Goal: Transaction & Acquisition: Purchase product/service

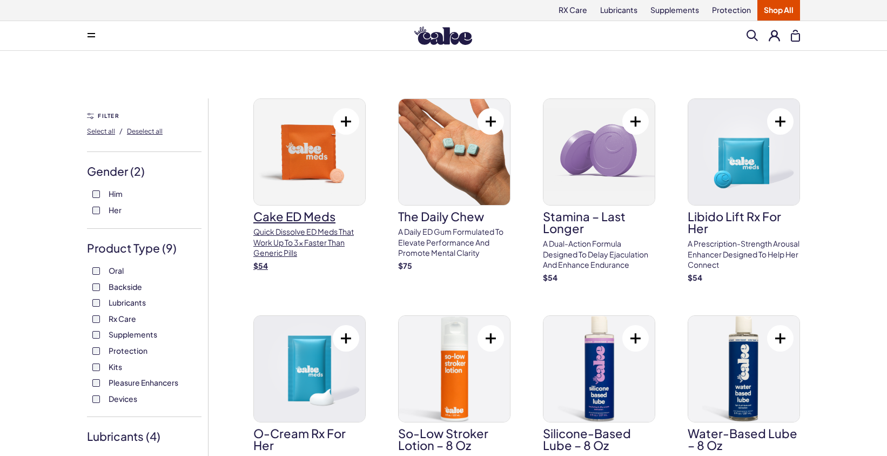
click at [275, 217] on h3 "Cake ED Meds" at bounding box center [309, 216] width 112 height 12
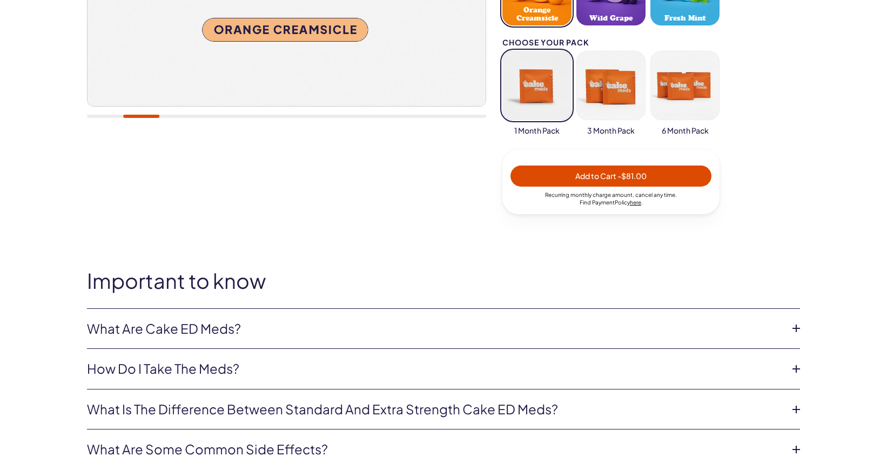
scroll to position [386, 0]
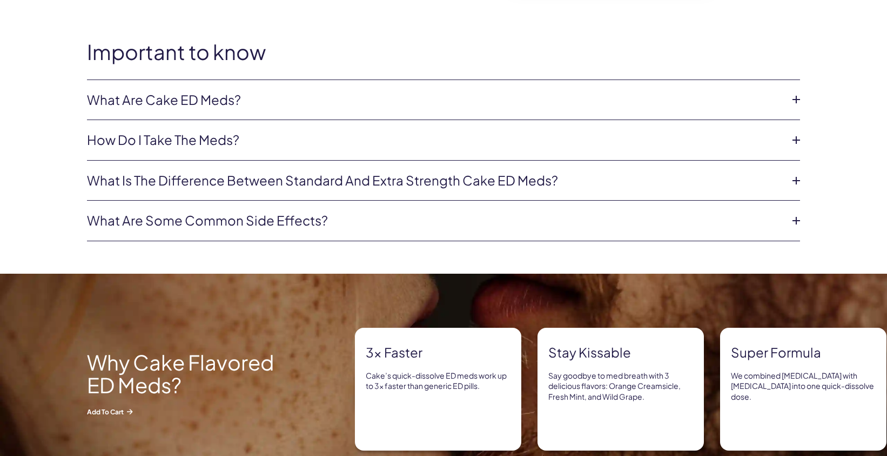
click at [411, 189] on link "What is the difference between Standard and Extra Strength Cake ED meds?" at bounding box center [435, 180] width 696 height 18
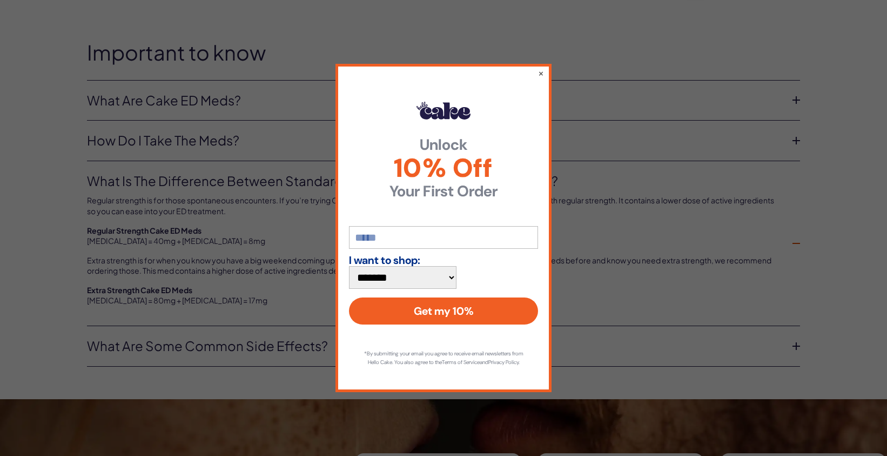
click at [545, 79] on div "**********" at bounding box center [444, 228] width 216 height 328
click at [542, 79] on button "×" at bounding box center [541, 72] width 7 height 13
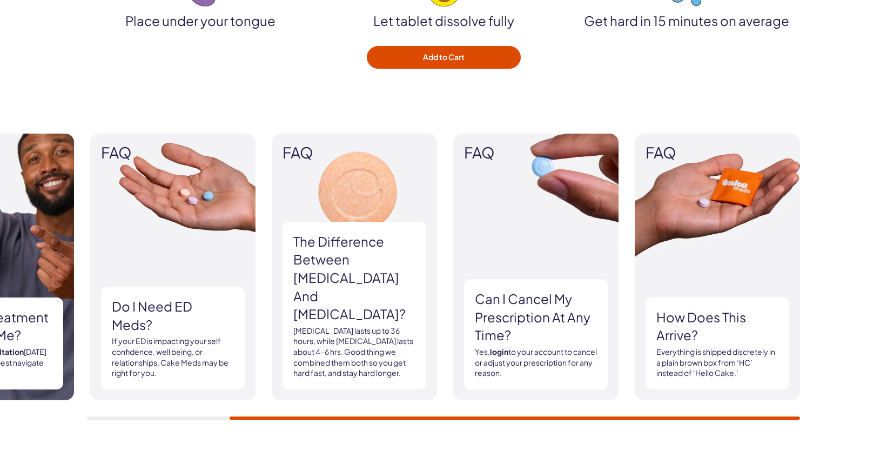
scroll to position [1636, 0]
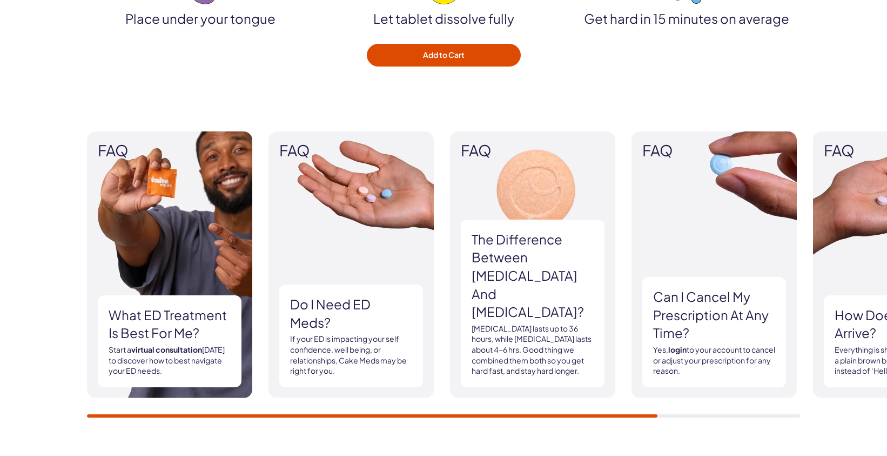
click at [663, 212] on img at bounding box center [714, 264] width 165 height 266
click at [675, 302] on h3 "Can I cancel my prescription at any time?" at bounding box center [714, 315] width 122 height 55
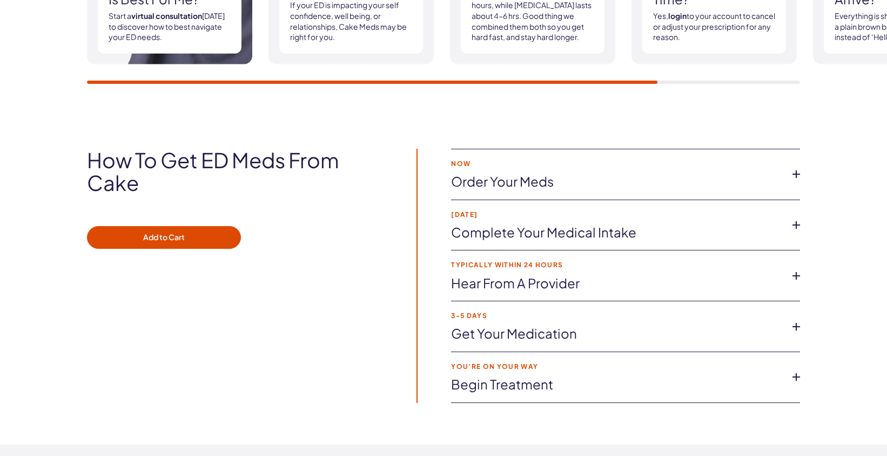
scroll to position [1970, 0]
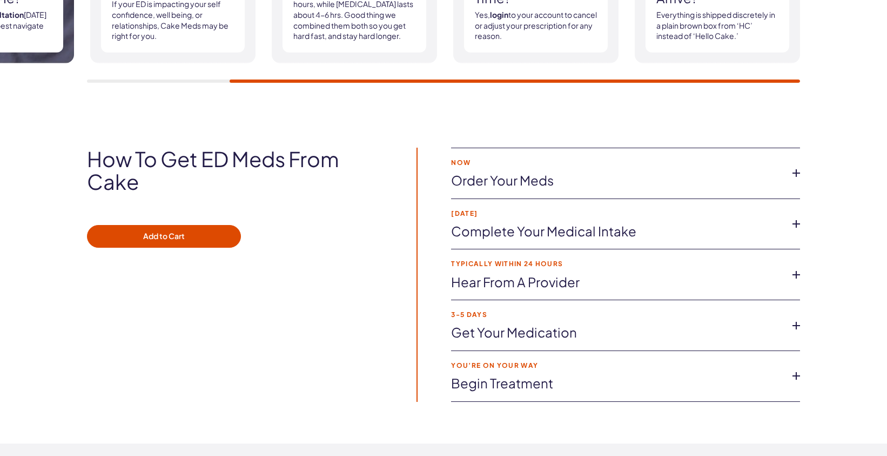
click at [667, 231] on link "Complete Your Medical Intake" at bounding box center [617, 231] width 332 height 18
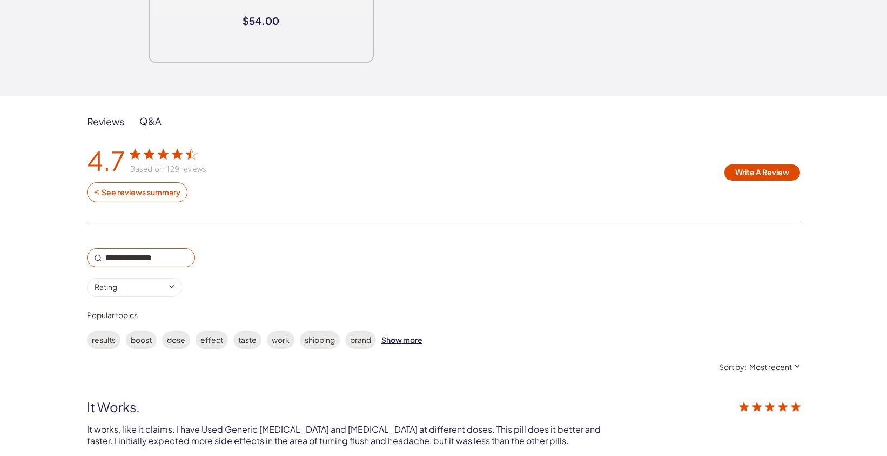
scroll to position [3039, 0]
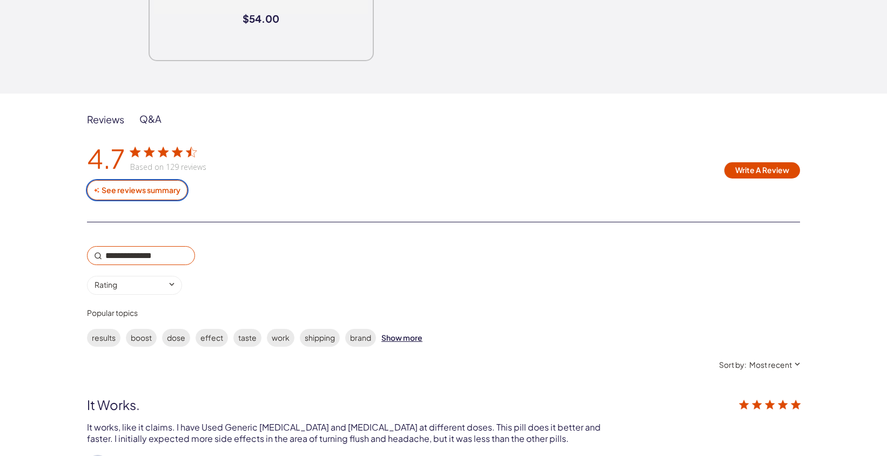
click at [173, 189] on button "See reviews summary" at bounding box center [137, 190] width 101 height 20
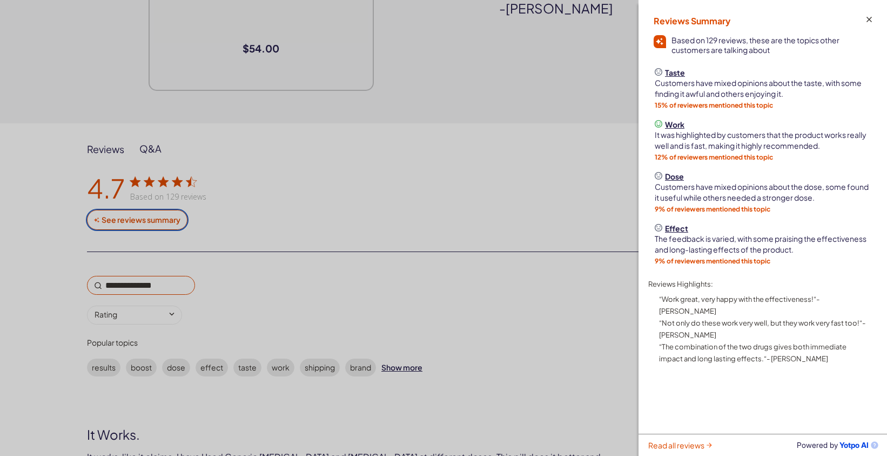
scroll to position [3006, 0]
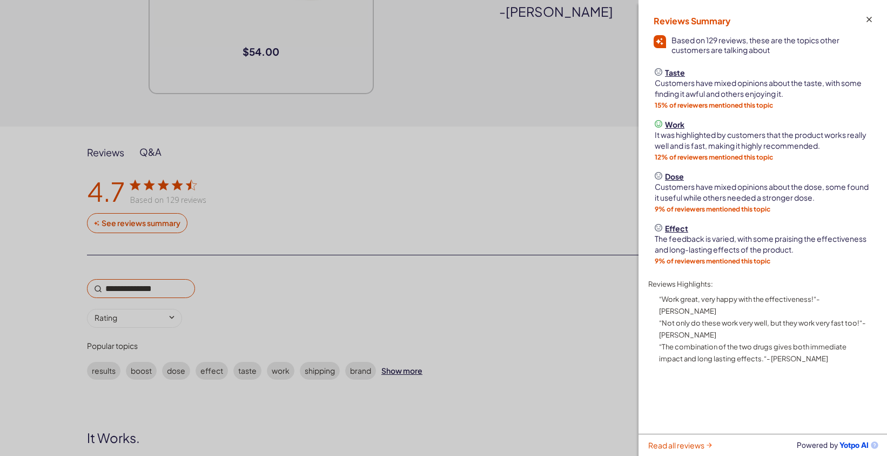
click at [867, 18] on icon "customer reviews" at bounding box center [869, 19] width 5 height 5
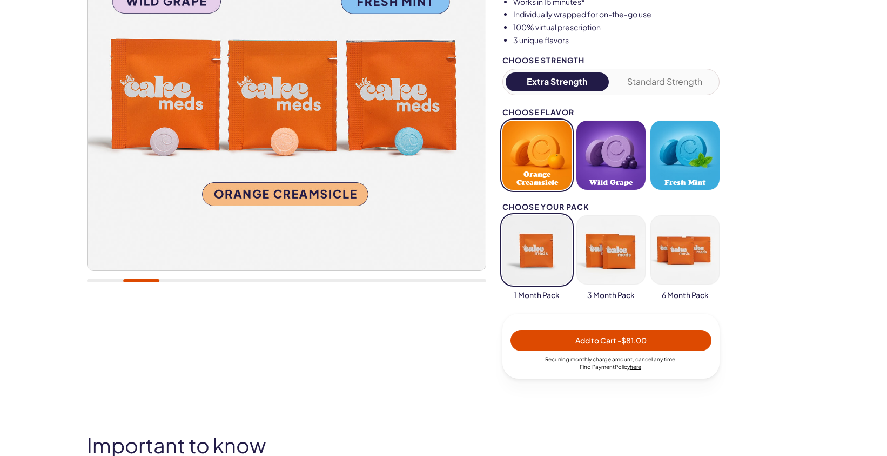
scroll to position [206, 0]
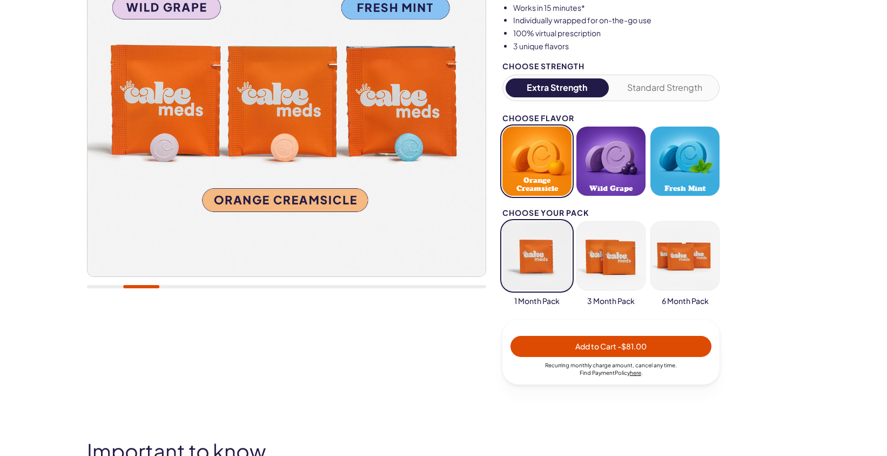
click at [622, 245] on button "button" at bounding box center [611, 255] width 69 height 69
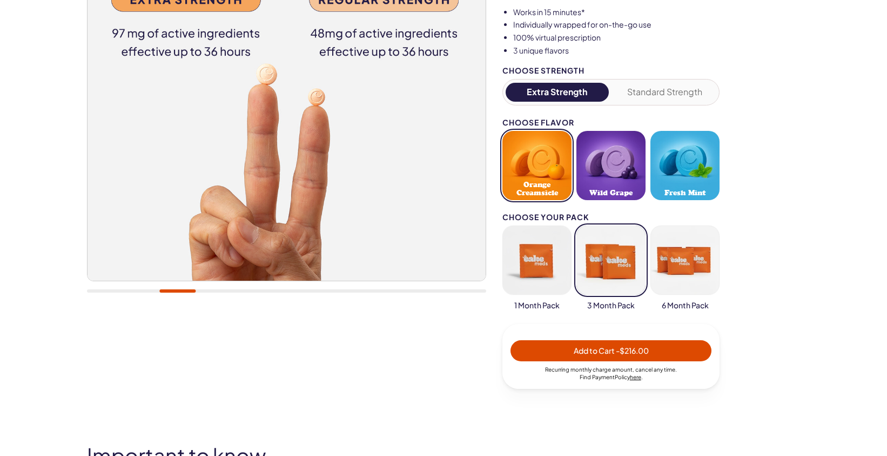
click at [666, 253] on button "button" at bounding box center [685, 259] width 69 height 69
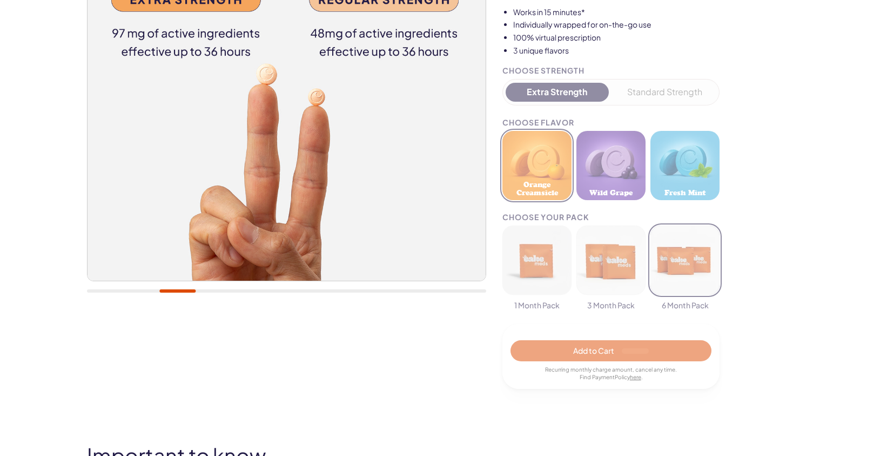
scroll to position [202, 0]
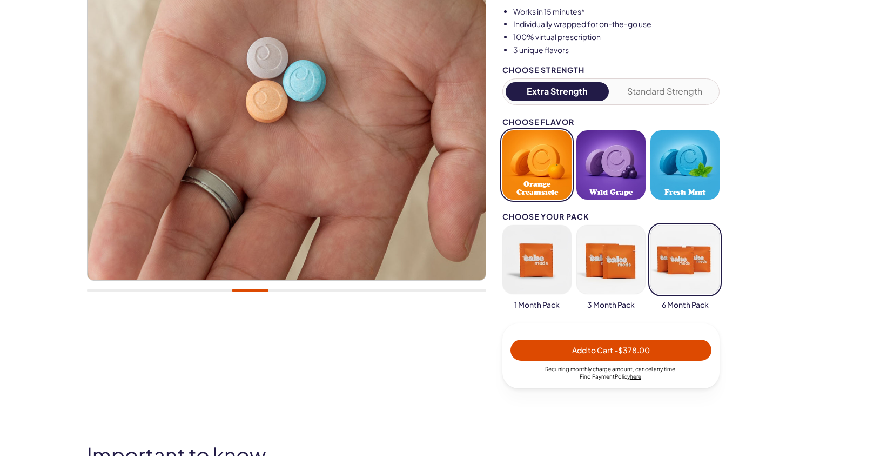
click at [618, 191] on span "Wild Grape" at bounding box center [611, 192] width 43 height 8
click at [539, 243] on button "button" at bounding box center [537, 259] width 69 height 69
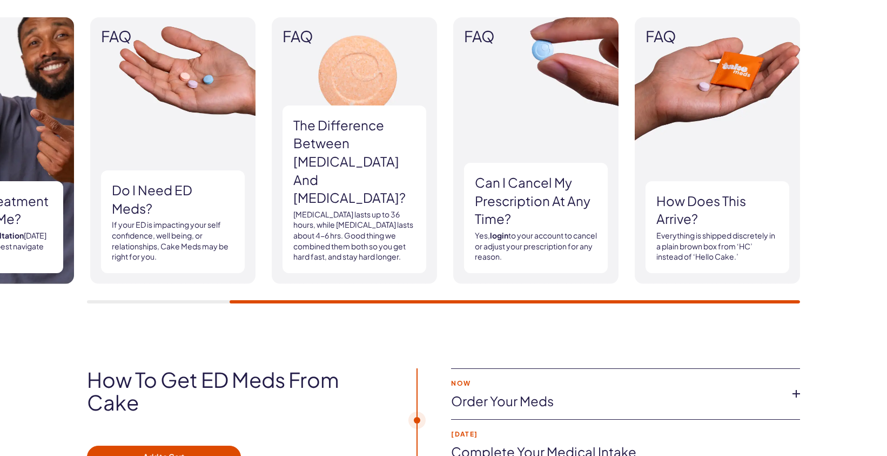
scroll to position [1751, 0]
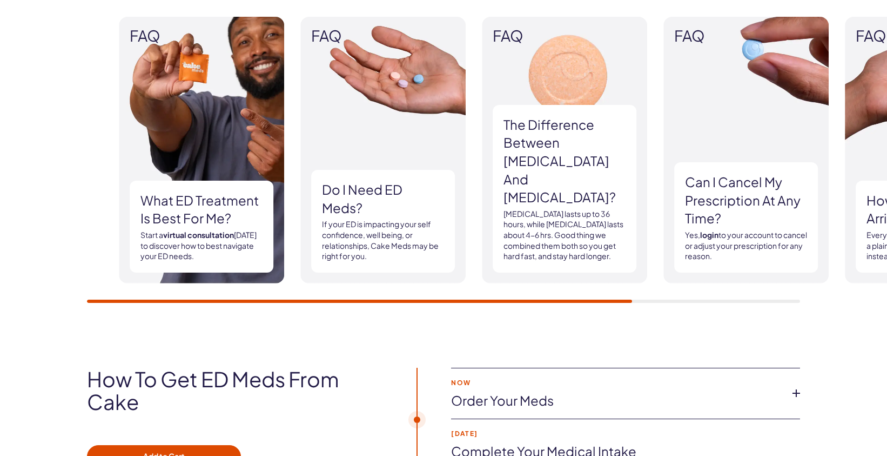
click at [277, 187] on img at bounding box center [201, 150] width 165 height 266
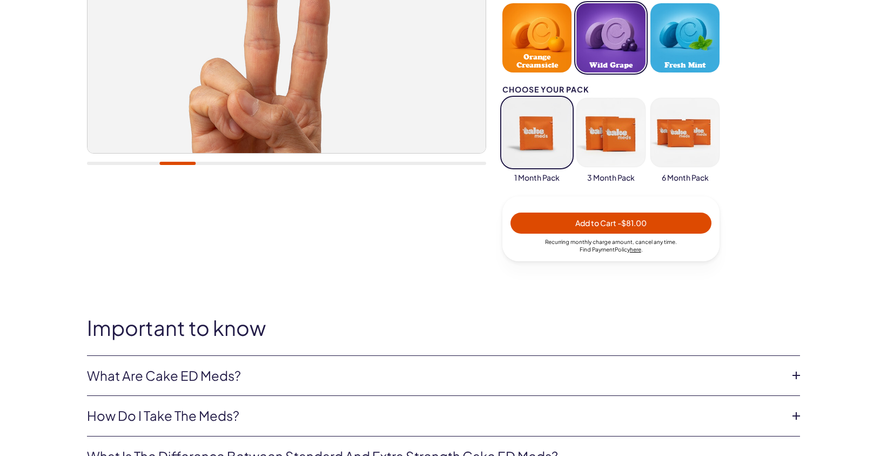
scroll to position [0, 0]
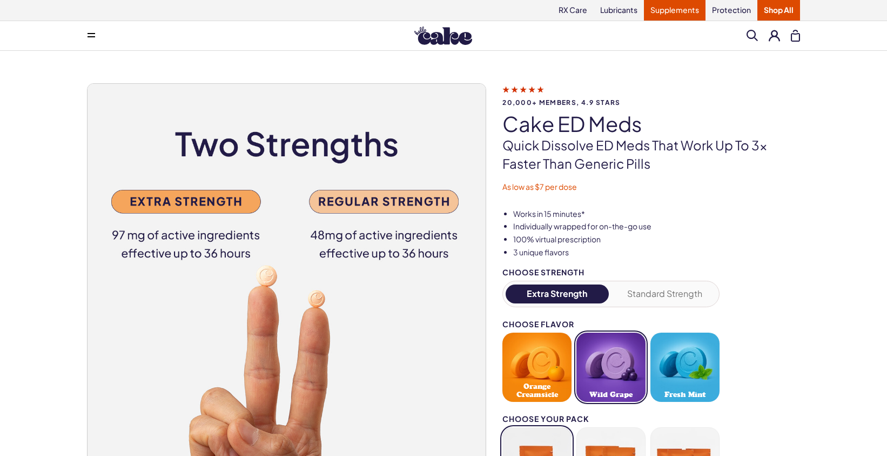
click at [689, 12] on link "Supplements" at bounding box center [675, 10] width 62 height 21
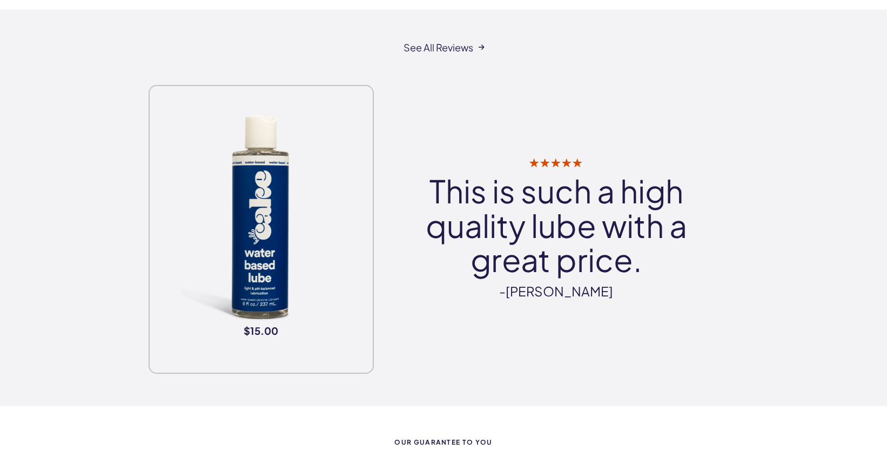
scroll to position [1080, 0]
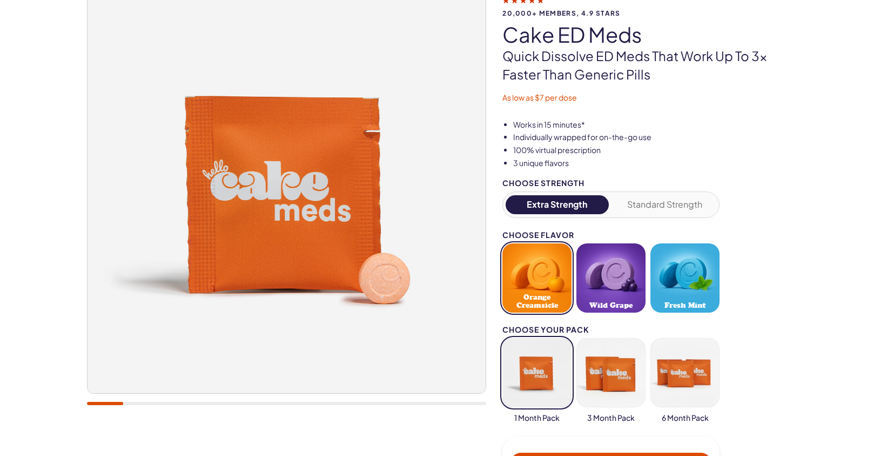
scroll to position [92, 0]
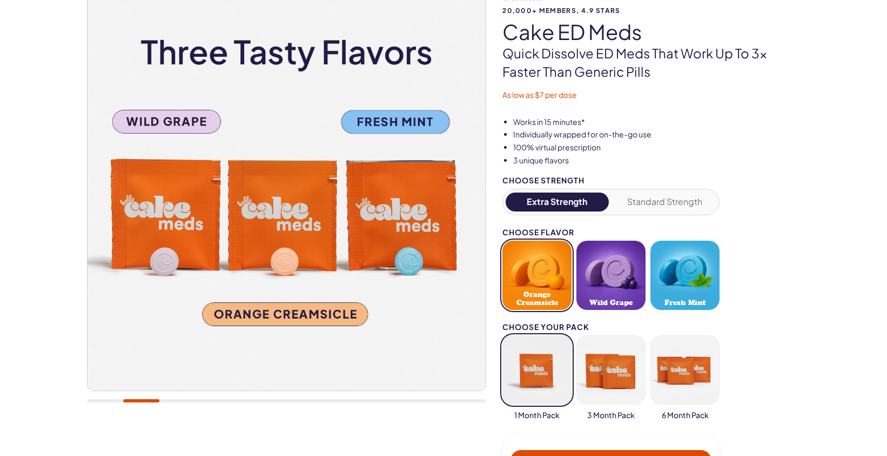
click at [646, 203] on button "Standard Strength" at bounding box center [665, 201] width 103 height 19
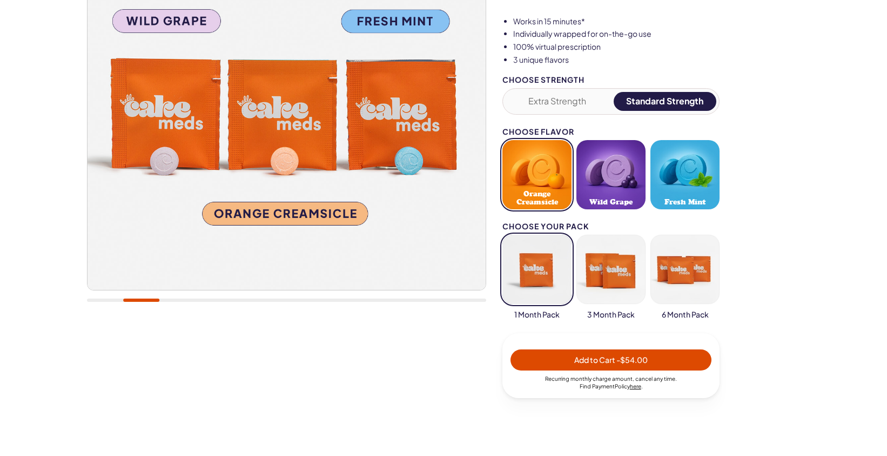
scroll to position [202, 0]
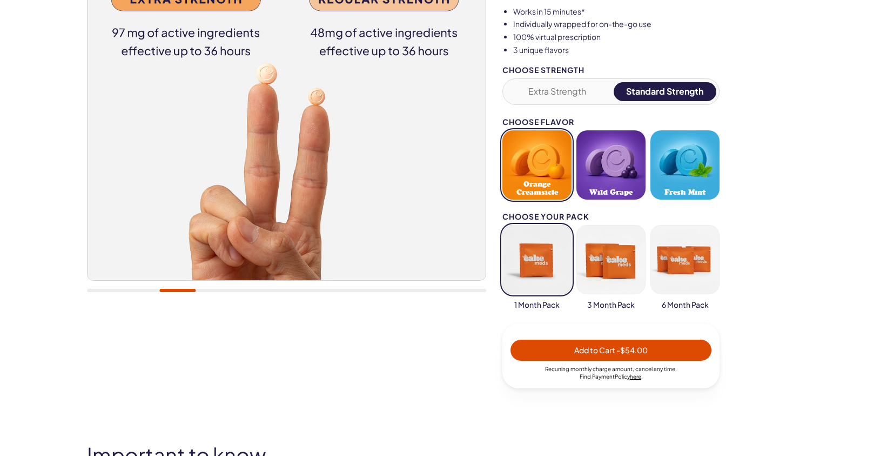
click at [622, 255] on button "button" at bounding box center [611, 259] width 69 height 69
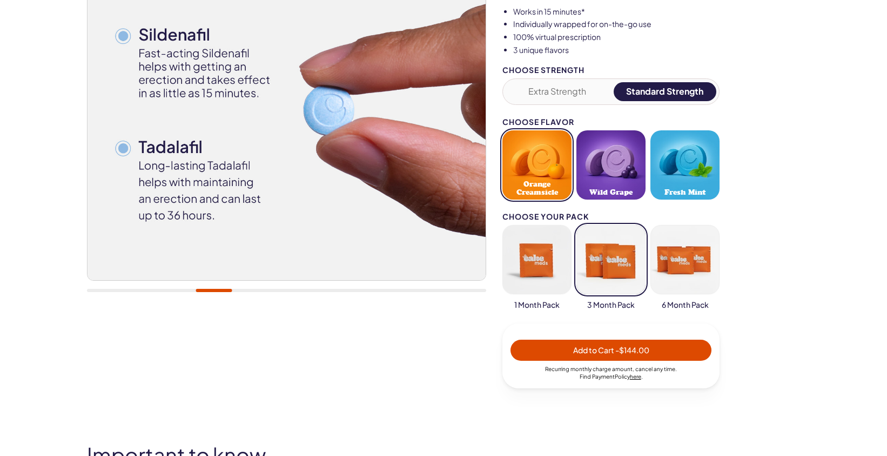
click at [547, 248] on button "button" at bounding box center [537, 259] width 69 height 69
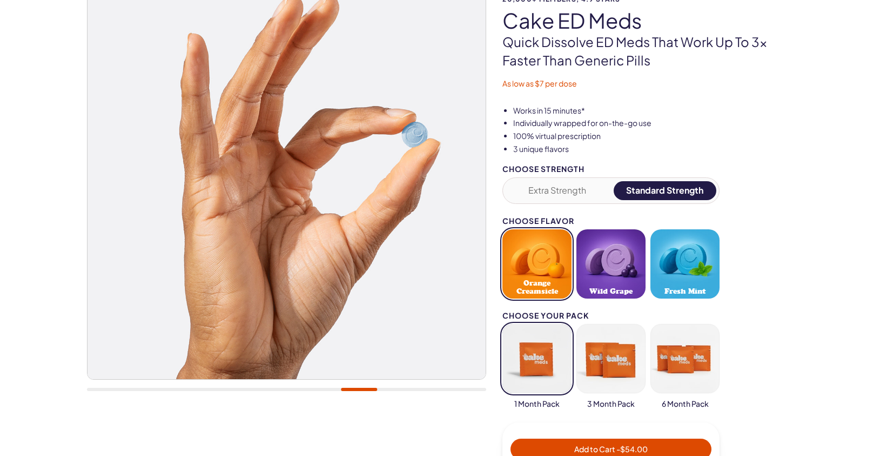
scroll to position [0, 0]
